Goal: Find specific page/section: Find specific page/section

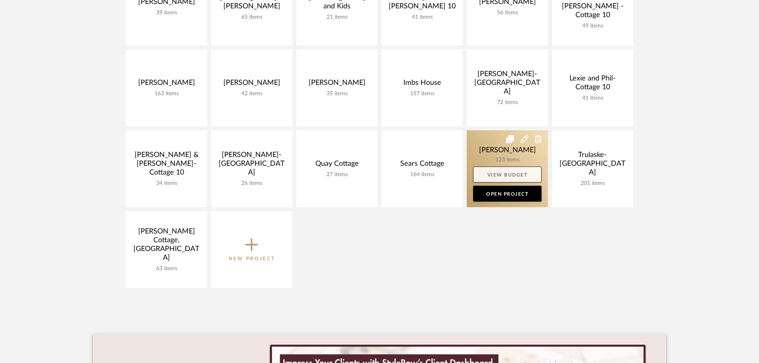
scroll to position [239, 0]
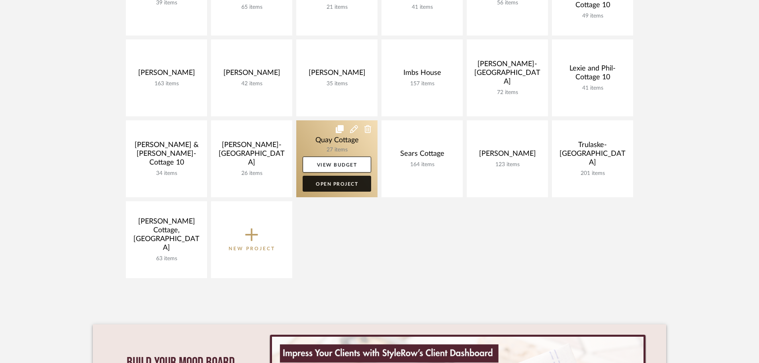
click at [345, 180] on link "Open Project" at bounding box center [337, 184] width 68 height 16
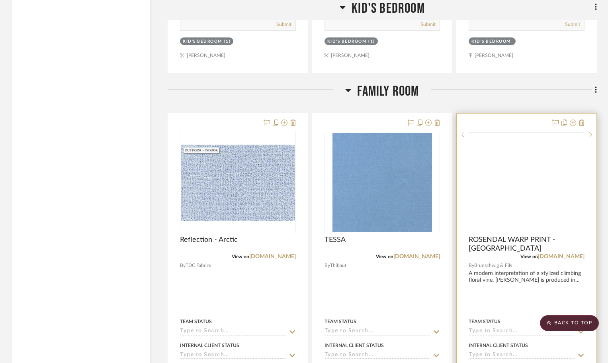
scroll to position [2309, 0]
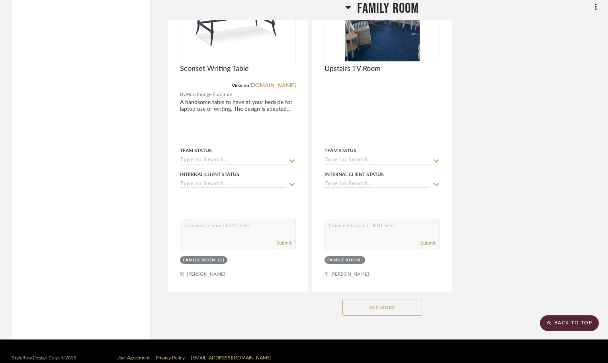
scroll to position [3620, 0]
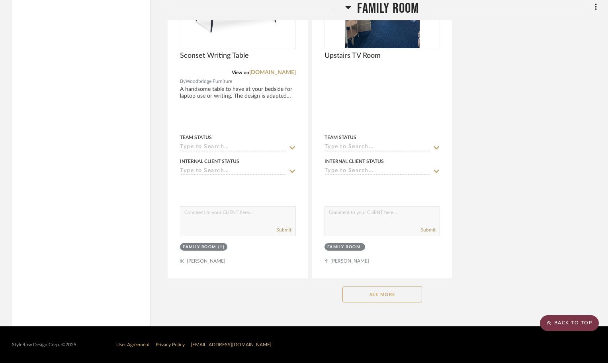
click at [576, 320] on scroll-to-top-button "BACK TO TOP" at bounding box center [569, 323] width 59 height 16
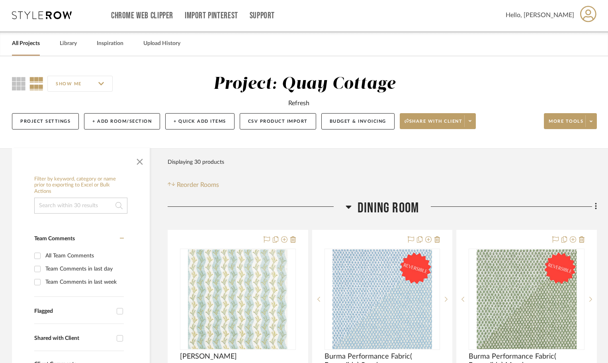
scroll to position [0, 0]
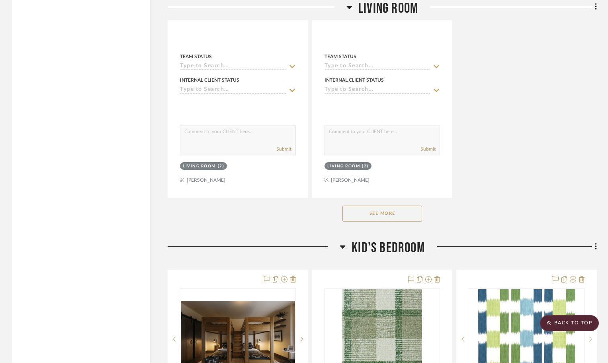
scroll to position [1990, 0]
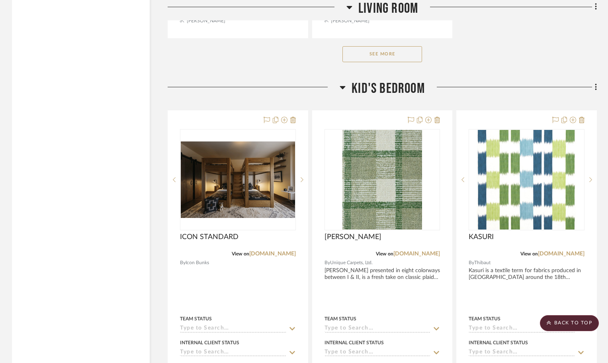
click at [414, 45] on div "See More" at bounding box center [382, 54] width 429 height 32
click at [415, 48] on button "See More" at bounding box center [382, 54] width 80 height 16
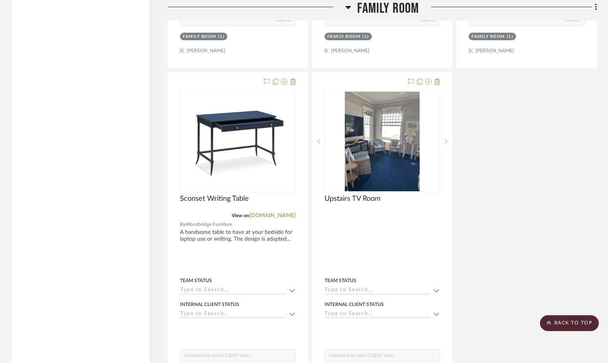
scroll to position [4299, 0]
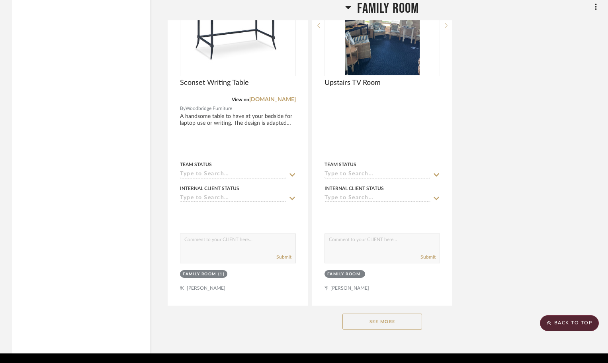
click at [407, 320] on button "See More" at bounding box center [382, 321] width 80 height 16
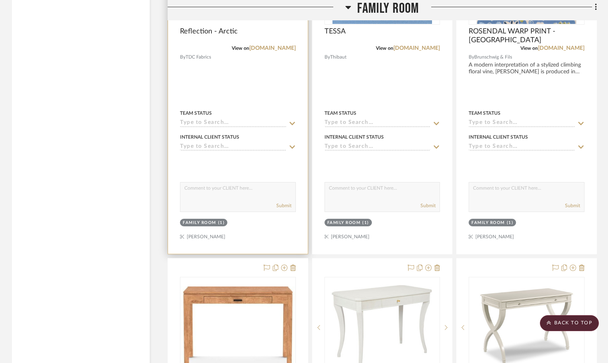
scroll to position [3543, 0]
